Goal: Information Seeking & Learning: Learn about a topic

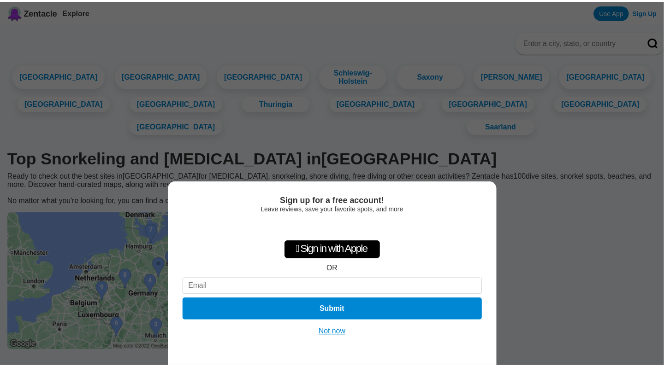
scroll to position [7, 0]
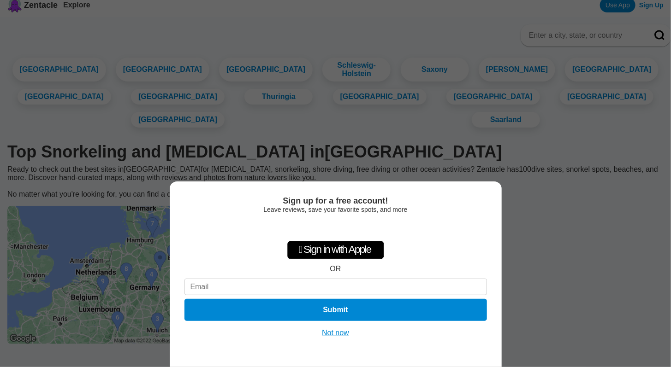
click at [337, 334] on button "Not now" at bounding box center [335, 333] width 33 height 9
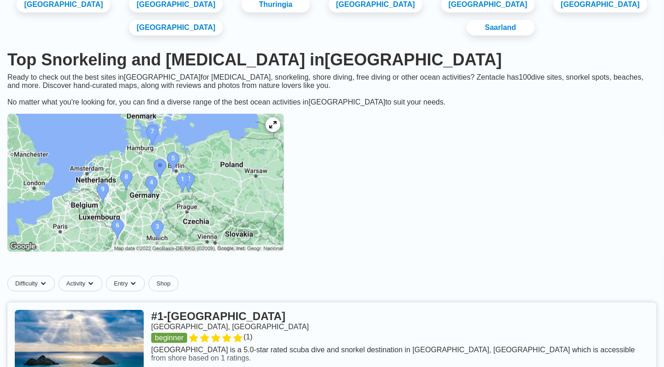
scroll to position [145, 0]
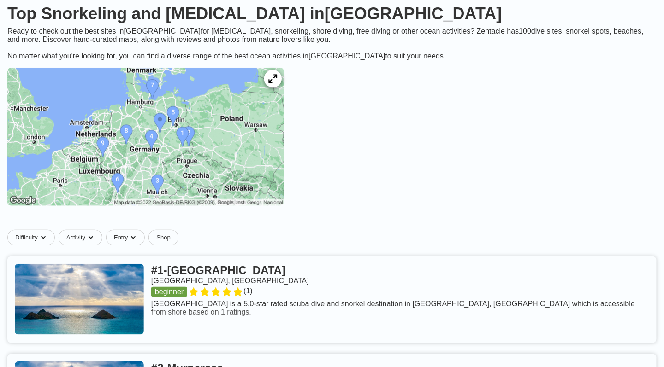
click at [282, 88] on div at bounding box center [273, 79] width 18 height 18
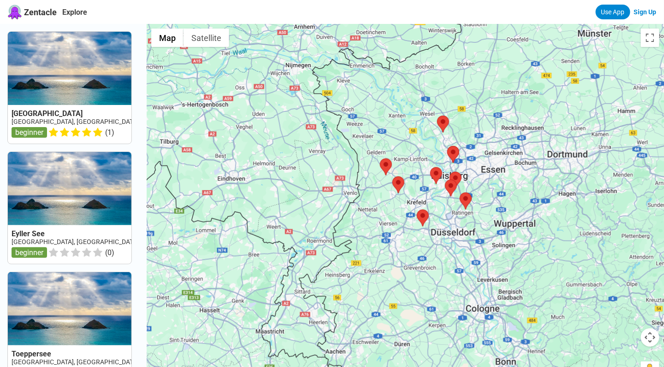
drag, startPoint x: 478, startPoint y: 286, endPoint x: 403, endPoint y: 151, distance: 154.4
click at [408, 161] on div at bounding box center [405, 207] width 517 height 367
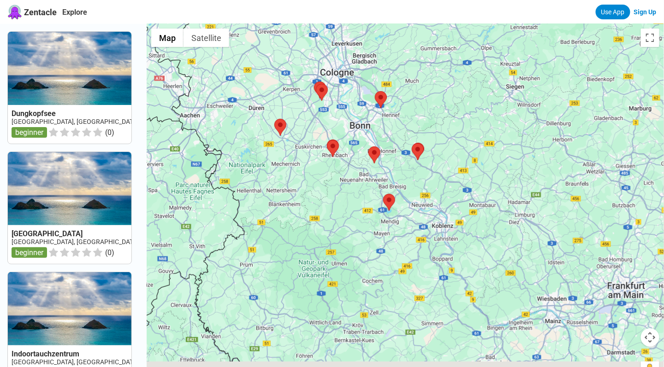
drag, startPoint x: 476, startPoint y: 248, endPoint x: 370, endPoint y: 108, distance: 176.0
click at [381, 121] on div at bounding box center [405, 207] width 517 height 367
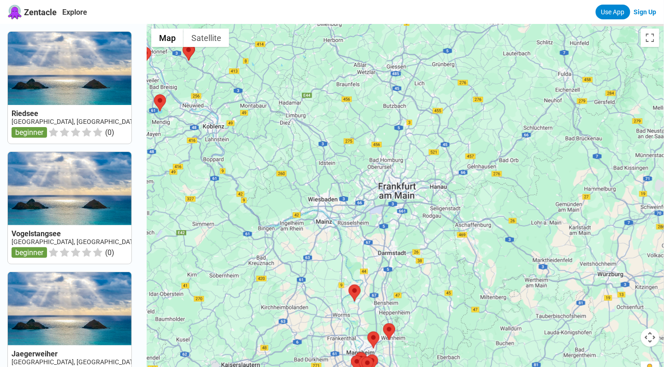
drag, startPoint x: 406, startPoint y: 89, endPoint x: 309, endPoint y: 190, distance: 139.9
click at [309, 190] on div at bounding box center [405, 207] width 517 height 367
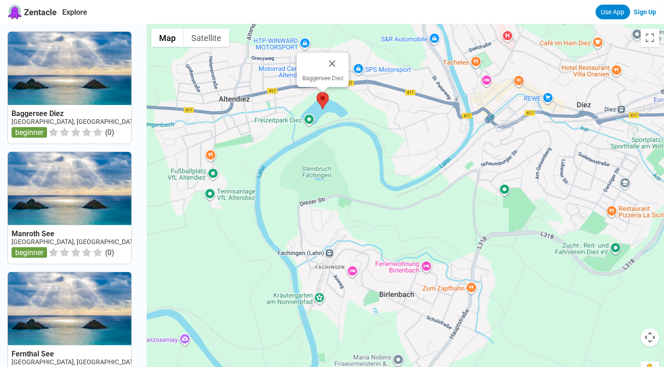
click at [327, 101] on img at bounding box center [323, 100] width 12 height 17
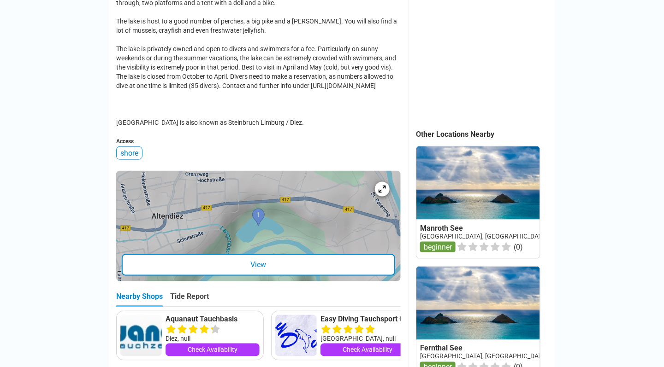
scroll to position [323, 0]
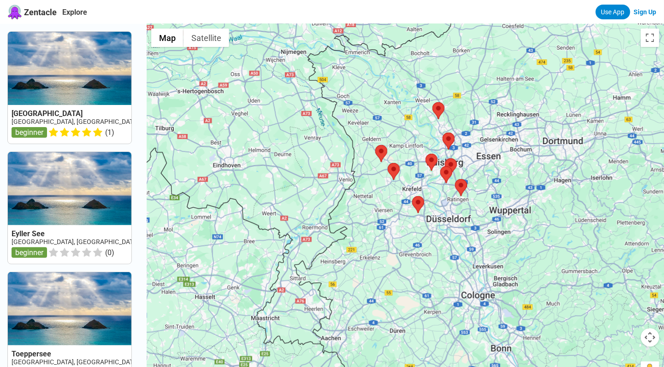
drag, startPoint x: 524, startPoint y: 292, endPoint x: 429, endPoint y: 138, distance: 181.1
click at [447, 163] on div at bounding box center [405, 207] width 517 height 367
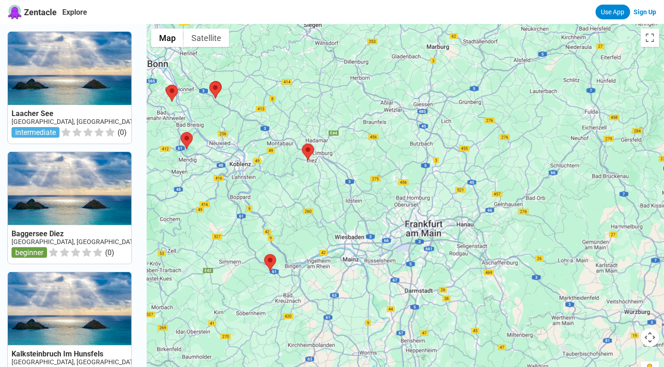
drag, startPoint x: 508, startPoint y: 206, endPoint x: 336, endPoint y: 188, distance: 172.5
click at [337, 188] on div at bounding box center [405, 207] width 517 height 367
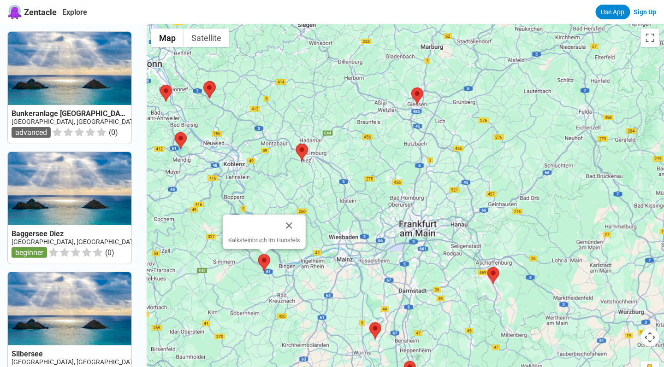
click at [270, 263] on img at bounding box center [264, 263] width 12 height 17
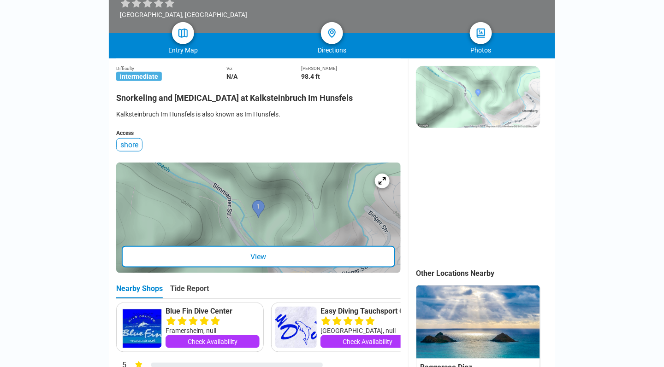
scroll to position [369, 0]
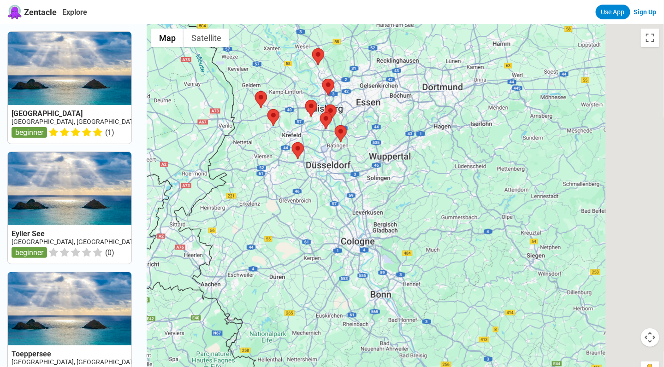
drag, startPoint x: 499, startPoint y: 285, endPoint x: 113, endPoint y: 6, distance: 475.8
click at [154, 39] on div at bounding box center [405, 207] width 517 height 367
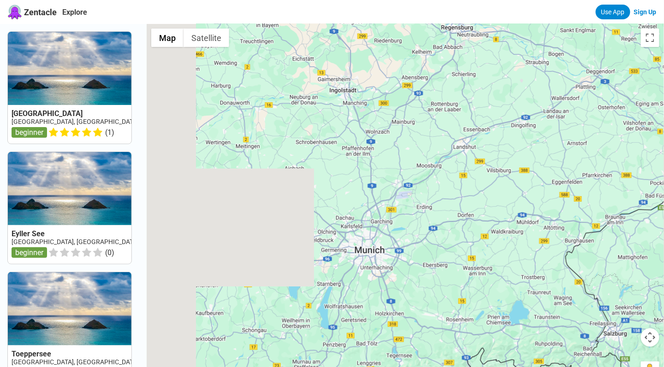
drag, startPoint x: 346, startPoint y: 93, endPoint x: 646, endPoint y: 95, distance: 300.2
click at [636, 95] on div at bounding box center [405, 207] width 517 height 367
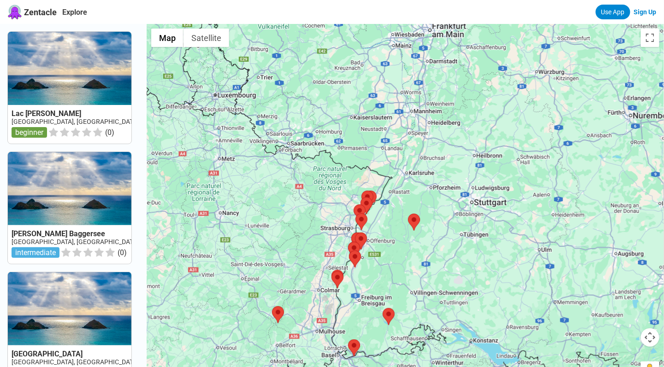
drag, startPoint x: 568, startPoint y: 134, endPoint x: 481, endPoint y: 237, distance: 135.5
click at [483, 236] on div at bounding box center [405, 207] width 517 height 367
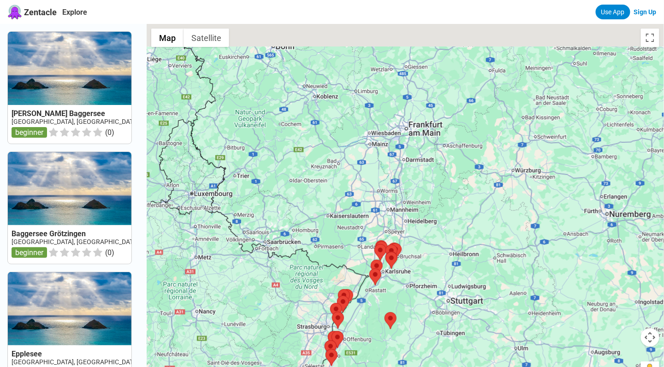
drag, startPoint x: 429, startPoint y: 103, endPoint x: 406, endPoint y: 186, distance: 86.1
click at [406, 186] on div at bounding box center [405, 207] width 517 height 367
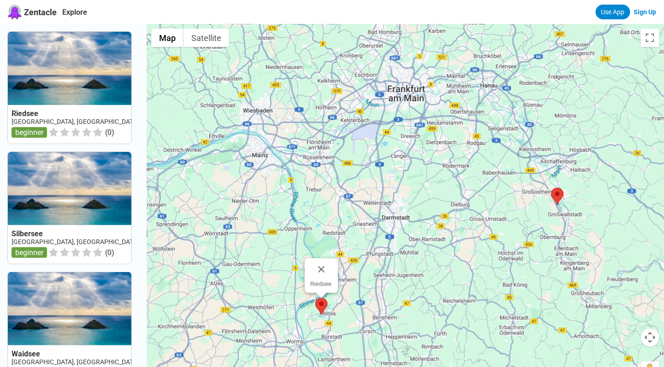
click at [320, 303] on img at bounding box center [321, 306] width 12 height 17
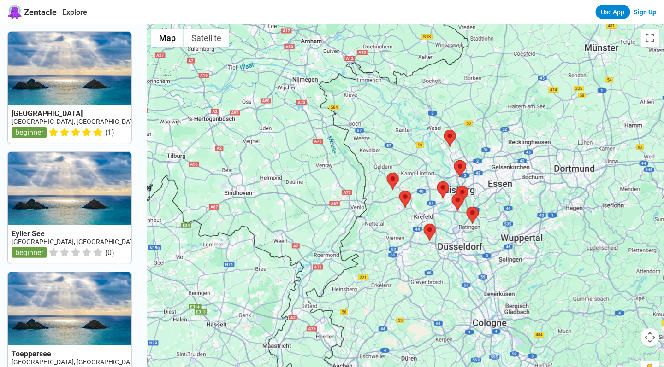
drag, startPoint x: 548, startPoint y: 228, endPoint x: 372, endPoint y: 84, distance: 227.0
click at [377, 92] on div at bounding box center [405, 207] width 517 height 367
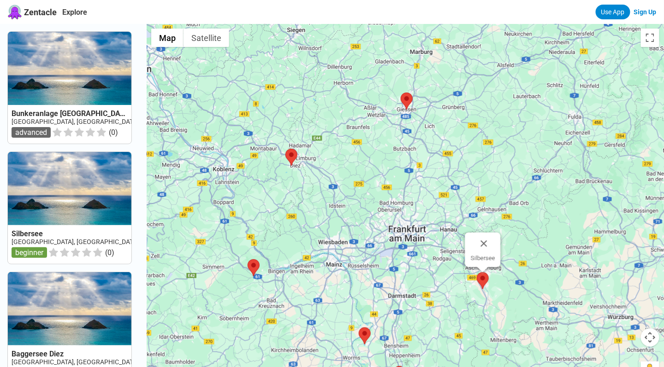
click at [485, 282] on img at bounding box center [483, 280] width 12 height 17
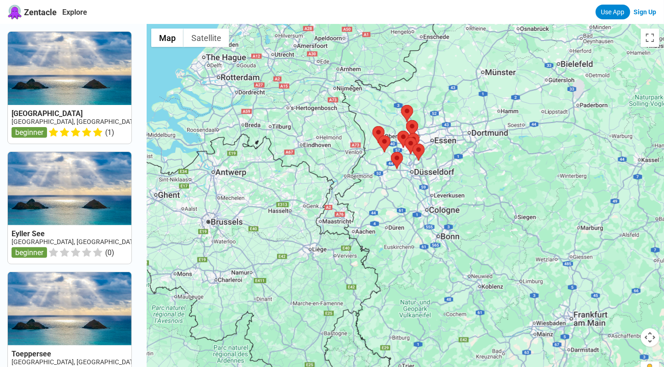
drag, startPoint x: 452, startPoint y: 81, endPoint x: 437, endPoint y: 166, distance: 85.7
click at [439, 149] on div at bounding box center [405, 207] width 517 height 367
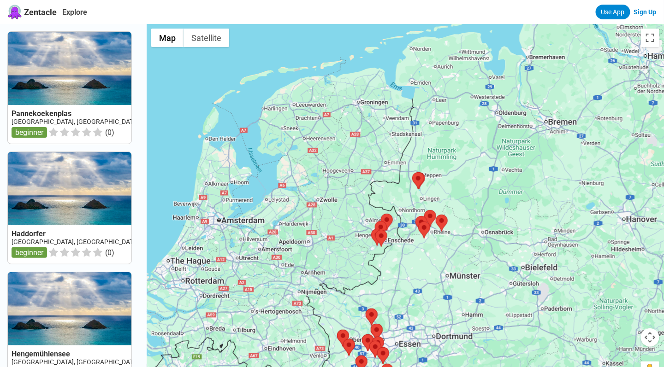
drag, startPoint x: 433, startPoint y: 108, endPoint x: 366, endPoint y: 233, distance: 141.7
click at [369, 229] on div at bounding box center [405, 207] width 517 height 367
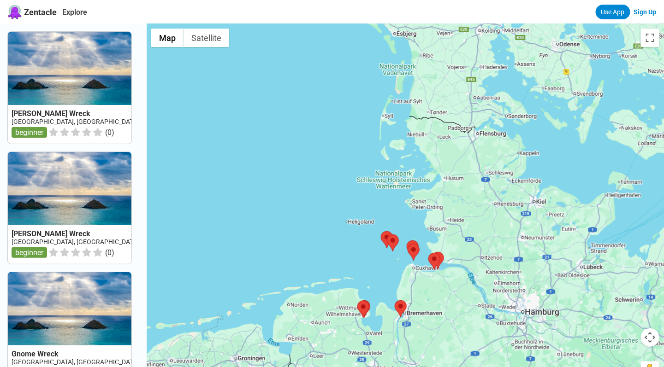
drag, startPoint x: 444, startPoint y: 113, endPoint x: 428, endPoint y: 178, distance: 66.1
click at [428, 178] on div at bounding box center [405, 207] width 517 height 367
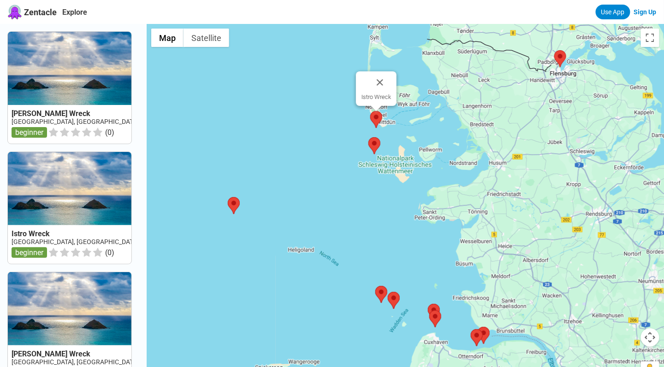
click at [377, 121] on img at bounding box center [376, 119] width 12 height 17
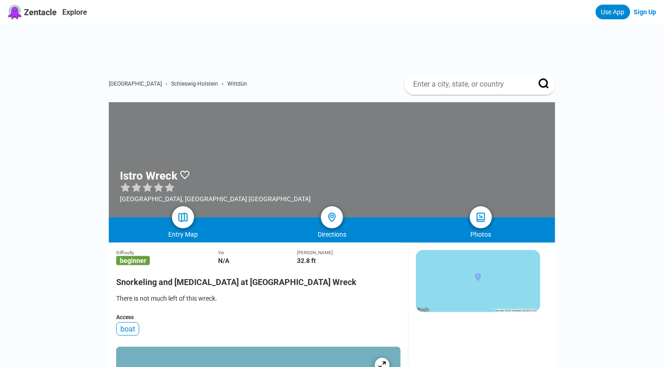
scroll to position [184, 0]
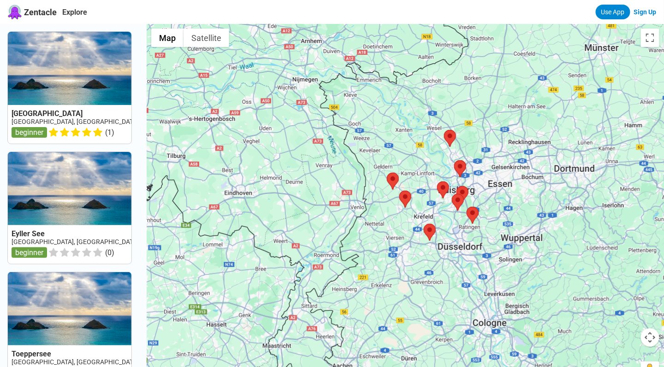
drag, startPoint x: 449, startPoint y: 125, endPoint x: 449, endPoint y: 216, distance: 90.8
click at [449, 216] on div at bounding box center [405, 207] width 517 height 367
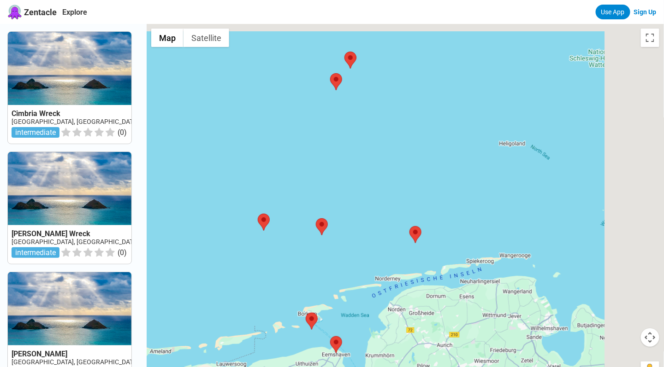
click at [299, 230] on div at bounding box center [405, 207] width 517 height 367
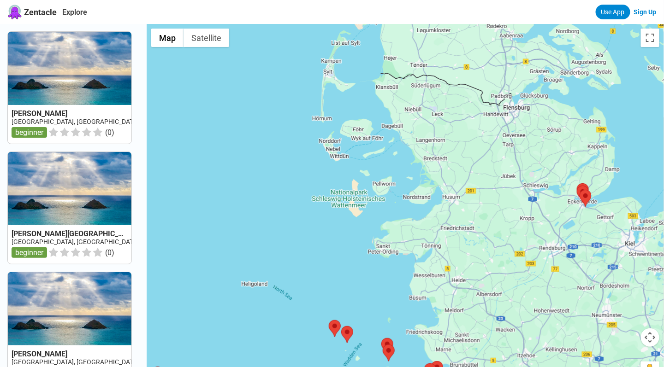
drag, startPoint x: 395, startPoint y: 207, endPoint x: 414, endPoint y: 289, distance: 84.1
click at [414, 288] on div "To navigate, press the arrow keys." at bounding box center [405, 207] width 517 height 367
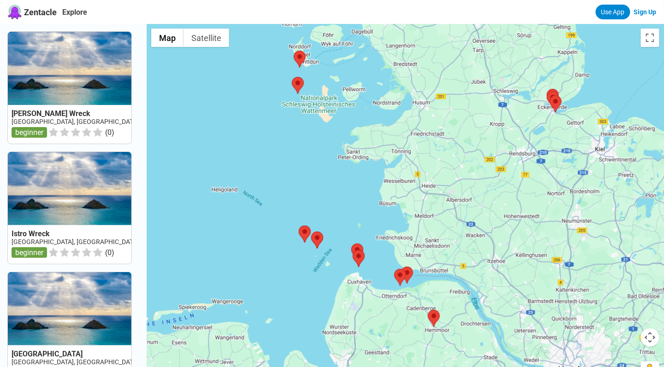
drag, startPoint x: 426, startPoint y: 255, endPoint x: 393, endPoint y: 137, distance: 122.2
click at [393, 137] on div "To navigate, press the arrow keys." at bounding box center [405, 207] width 517 height 367
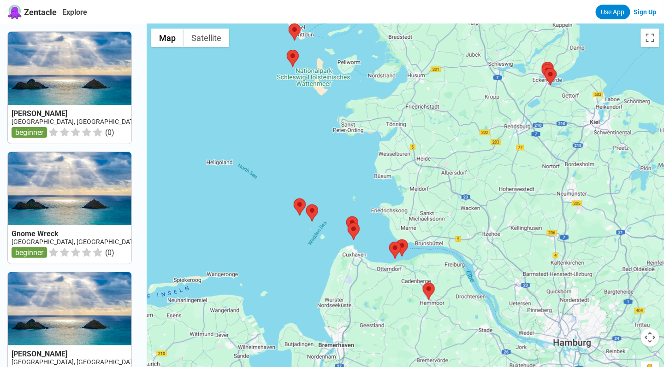
drag, startPoint x: 411, startPoint y: 208, endPoint x: 380, endPoint y: 79, distance: 133.2
click at [388, 107] on div "To navigate, press the arrow keys." at bounding box center [405, 207] width 517 height 367
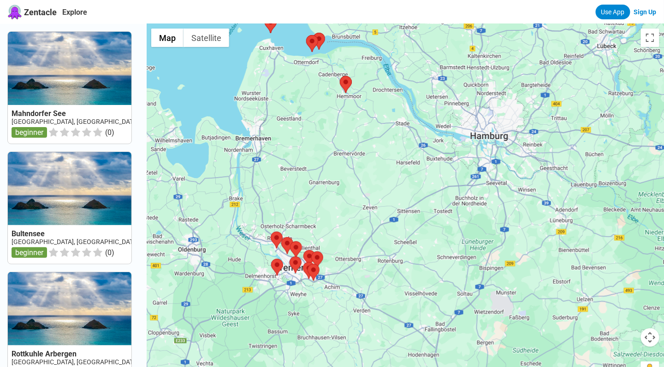
drag, startPoint x: 381, startPoint y: 119, endPoint x: 365, endPoint y: 225, distance: 106.3
click at [365, 225] on div "To navigate, press the arrow keys." at bounding box center [405, 207] width 517 height 367
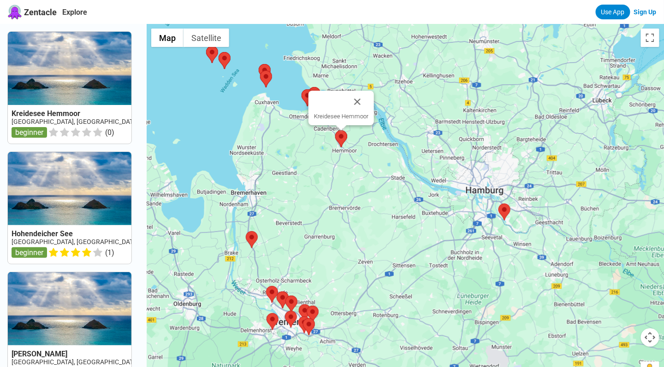
click at [346, 137] on img at bounding box center [341, 138] width 12 height 17
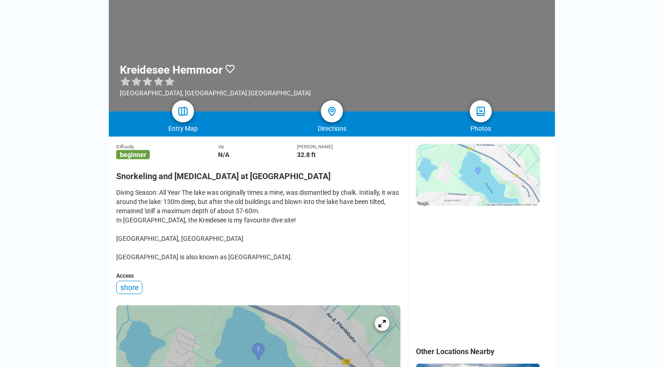
scroll to position [92, 0]
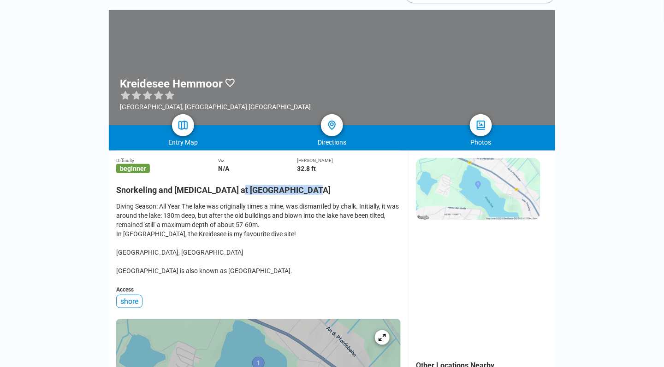
drag, startPoint x: 242, startPoint y: 193, endPoint x: 323, endPoint y: 196, distance: 81.7
click at [323, 195] on h2 "Snorkeling and Scuba Diving at Kreidesee Hemmoor" at bounding box center [258, 187] width 284 height 15
copy h2 "Kreidesee Hemmoor"
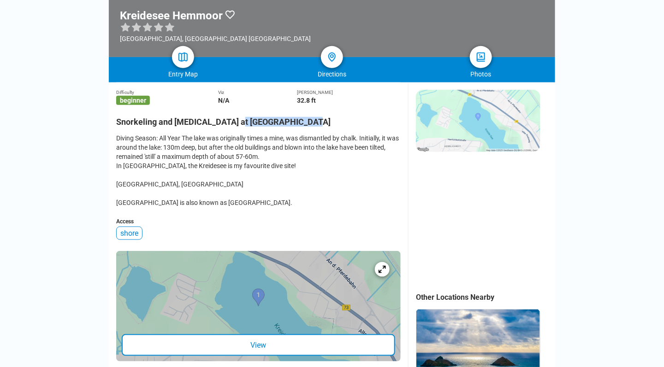
scroll to position [46, 0]
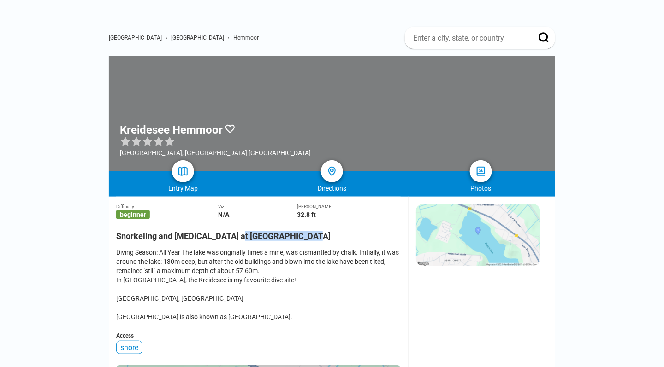
copy h2 "Kreidesee Hemmoor"
